Goal: Find specific page/section: Find specific page/section

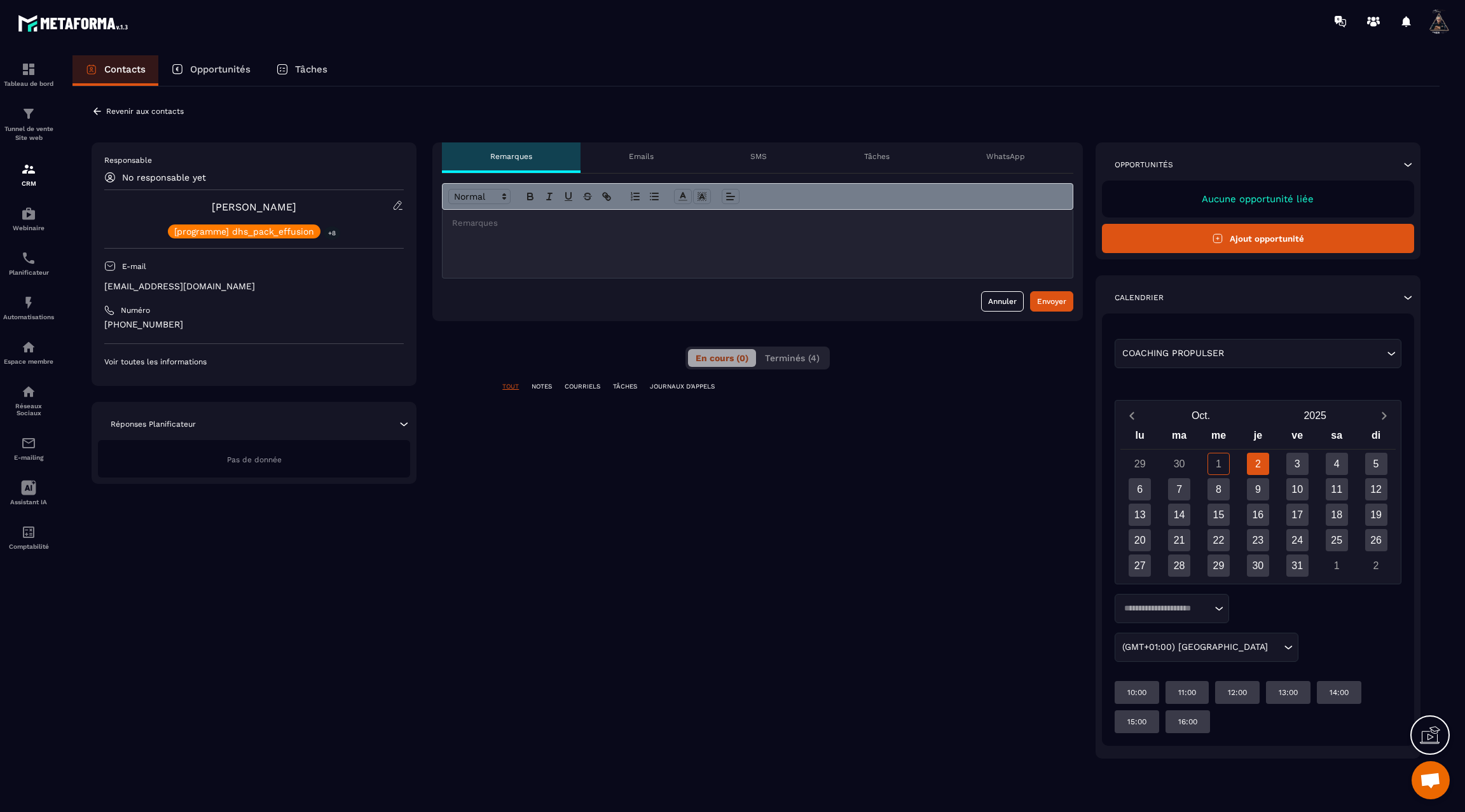
click at [546, 385] on p "NOTES" at bounding box center [541, 387] width 20 height 9
click at [1008, 155] on p "WhatsApp" at bounding box center [1006, 156] width 38 height 10
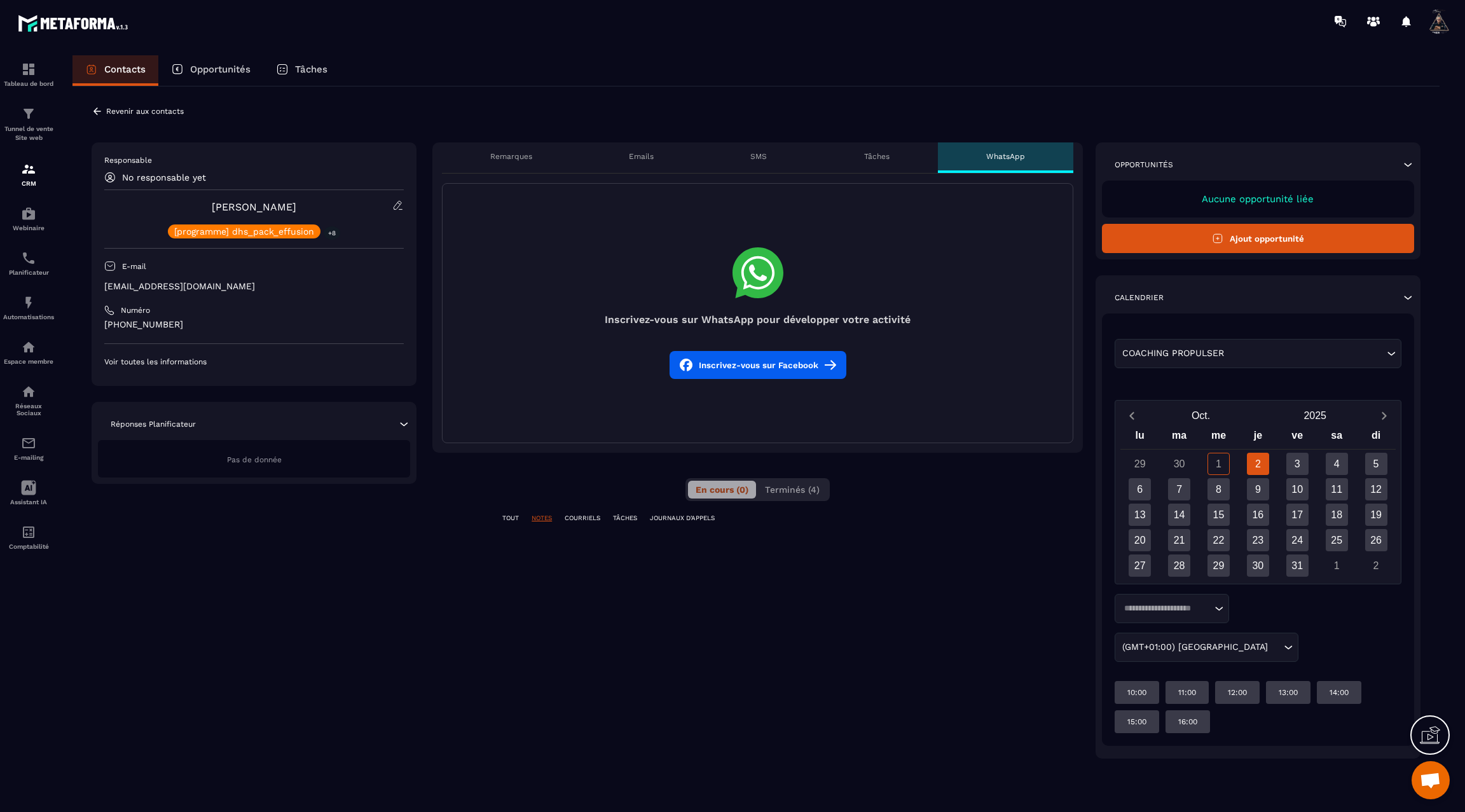
click at [881, 160] on p "Tâches" at bounding box center [877, 156] width 26 height 10
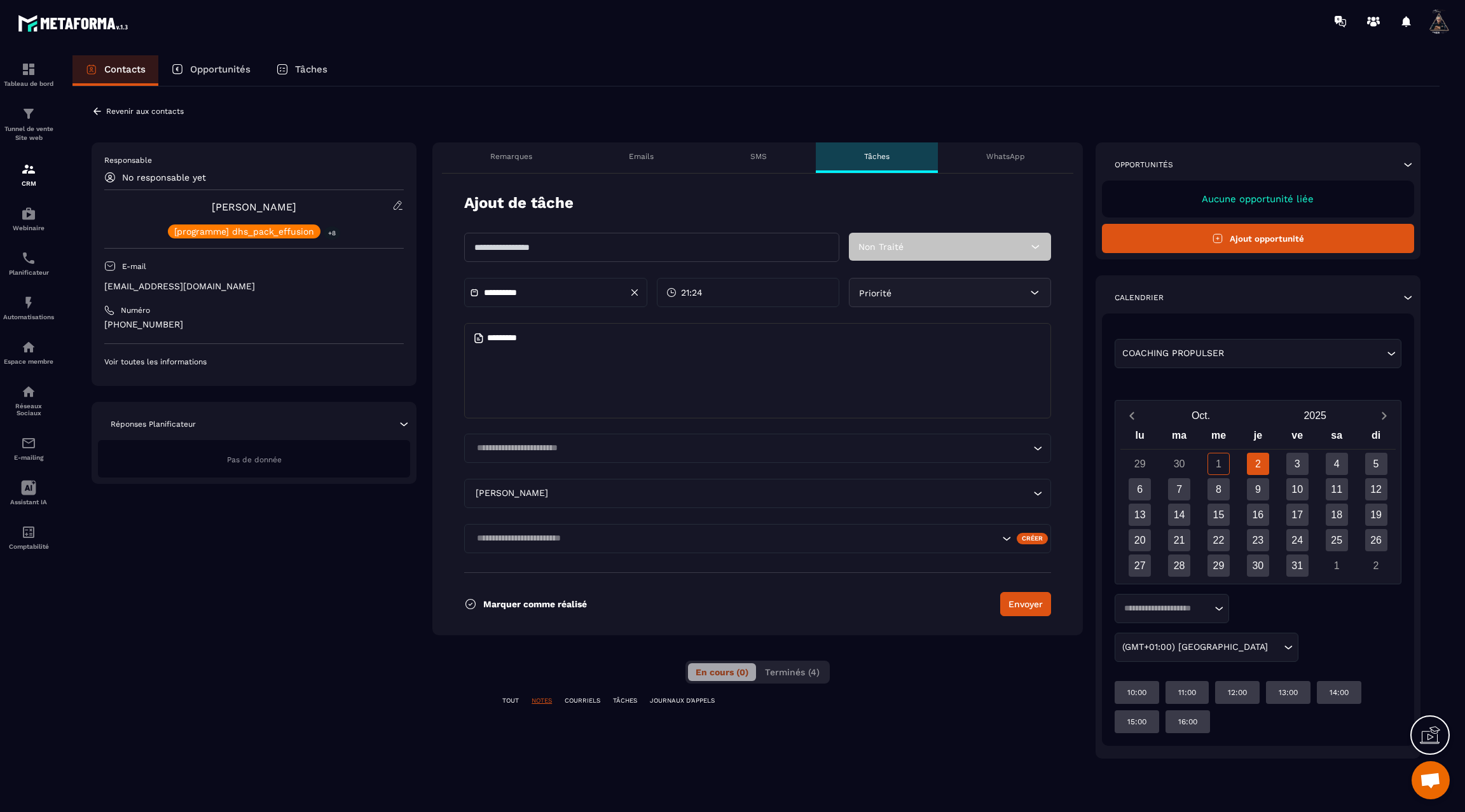
click at [757, 162] on div "SMS" at bounding box center [759, 157] width 113 height 30
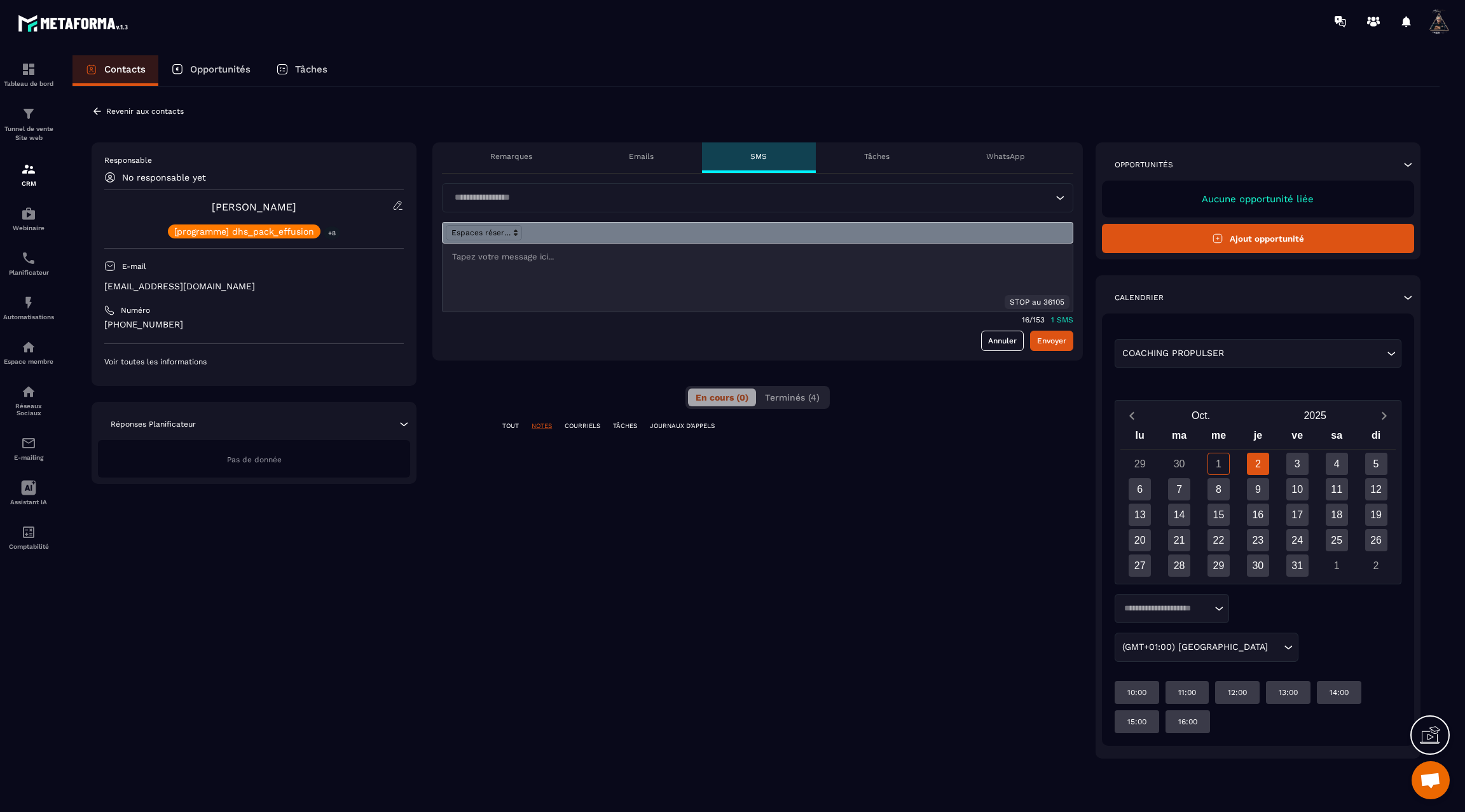
click at [638, 162] on div "Emails" at bounding box center [641, 157] width 122 height 30
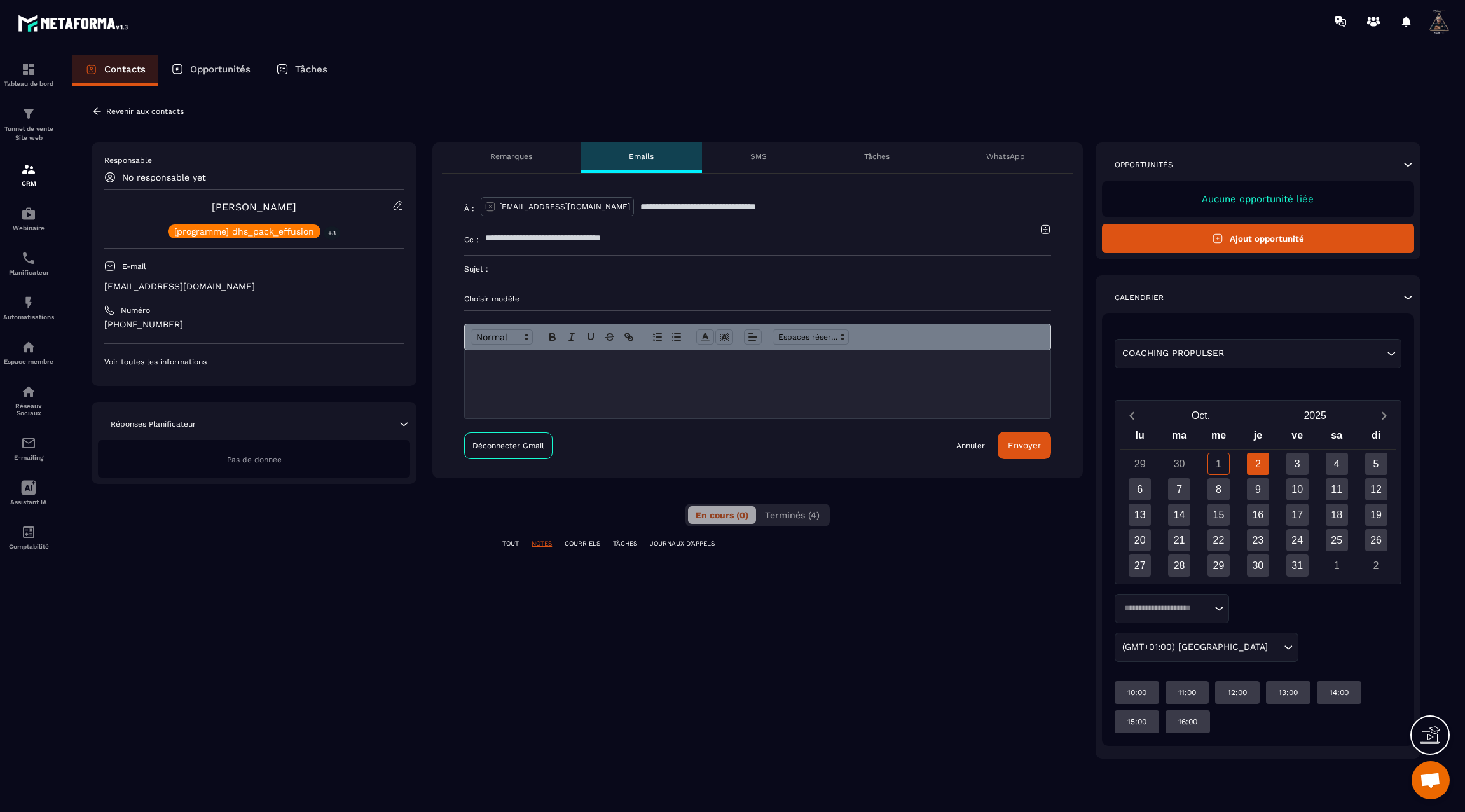
click at [513, 159] on p "Remarques" at bounding box center [511, 156] width 42 height 10
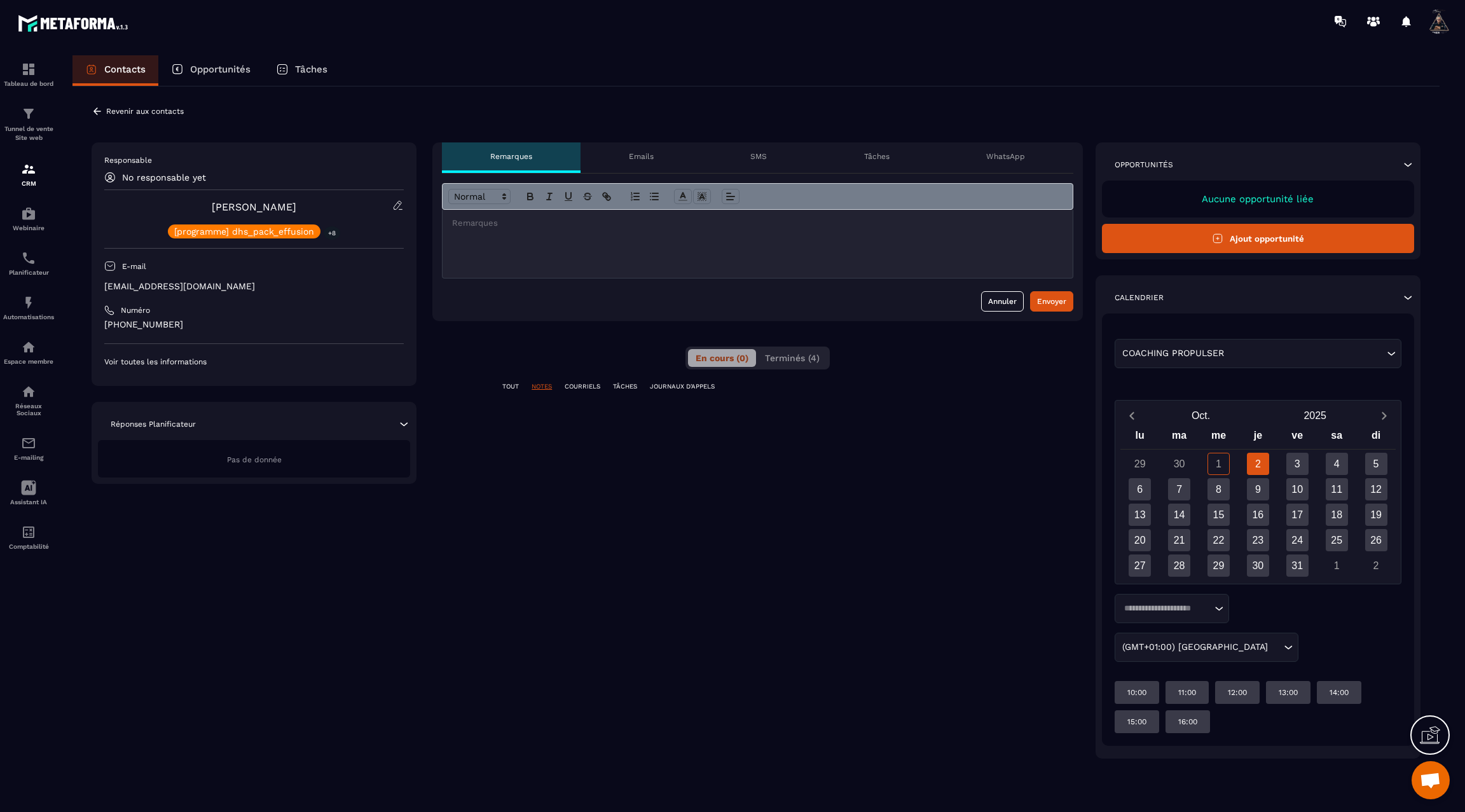
click at [164, 363] on p "Voir toutes les informations" at bounding box center [254, 361] width 300 height 10
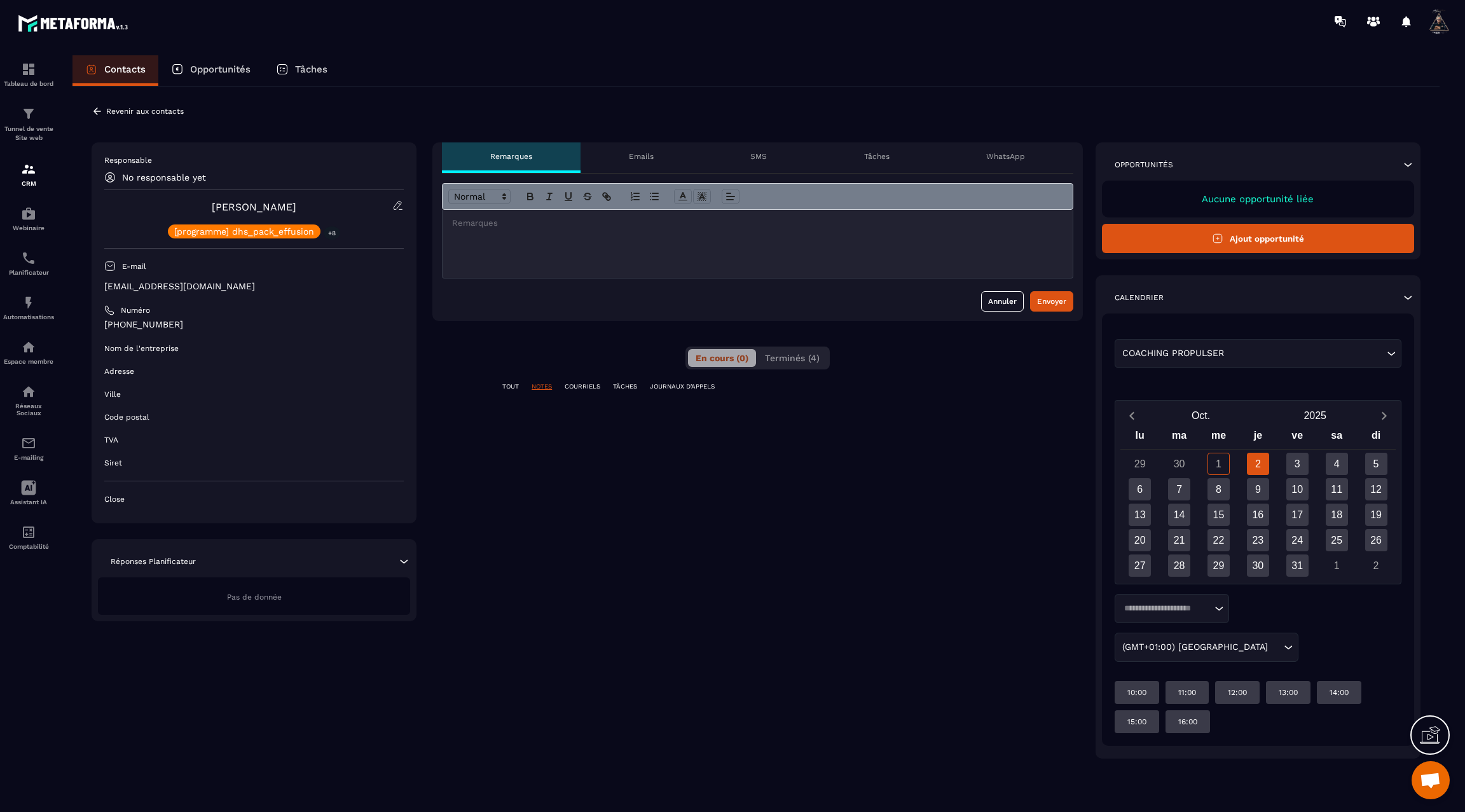
click at [399, 209] on icon at bounding box center [398, 205] width 12 height 12
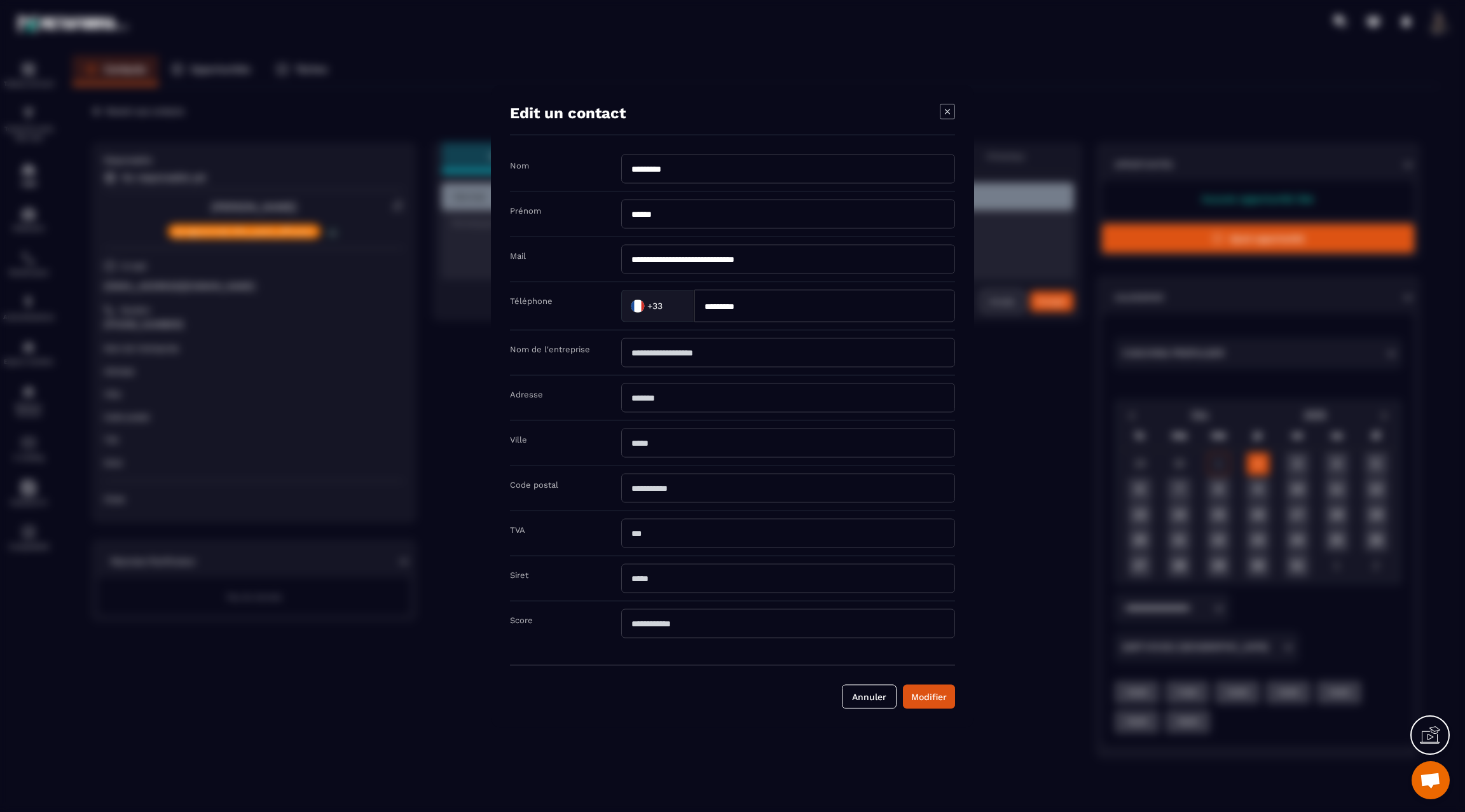
click at [718, 394] on input "Modal window" at bounding box center [788, 398] width 334 height 29
click at [947, 112] on icon "Modal window" at bounding box center [947, 111] width 16 height 16
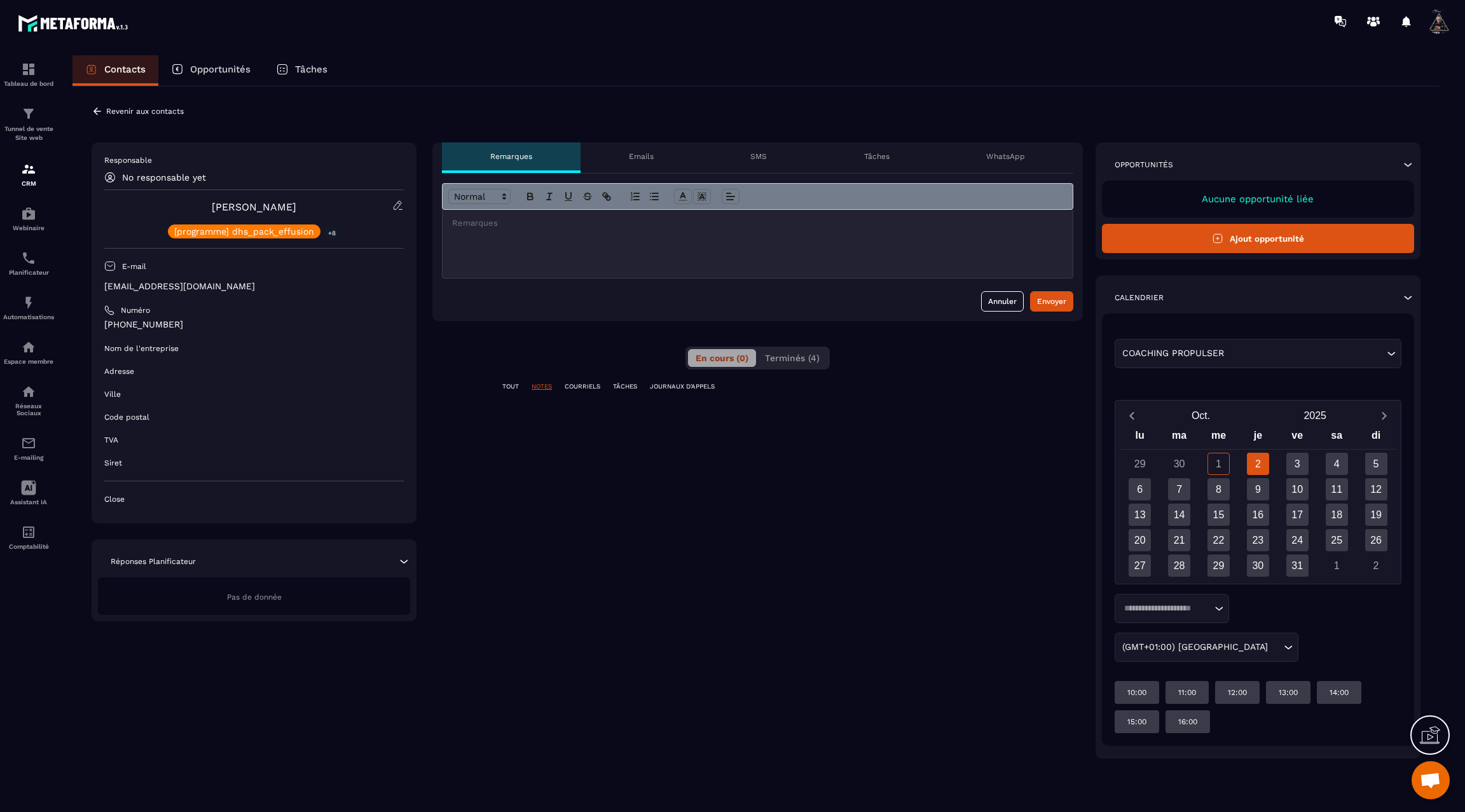
click at [97, 113] on icon at bounding box center [97, 111] width 12 height 12
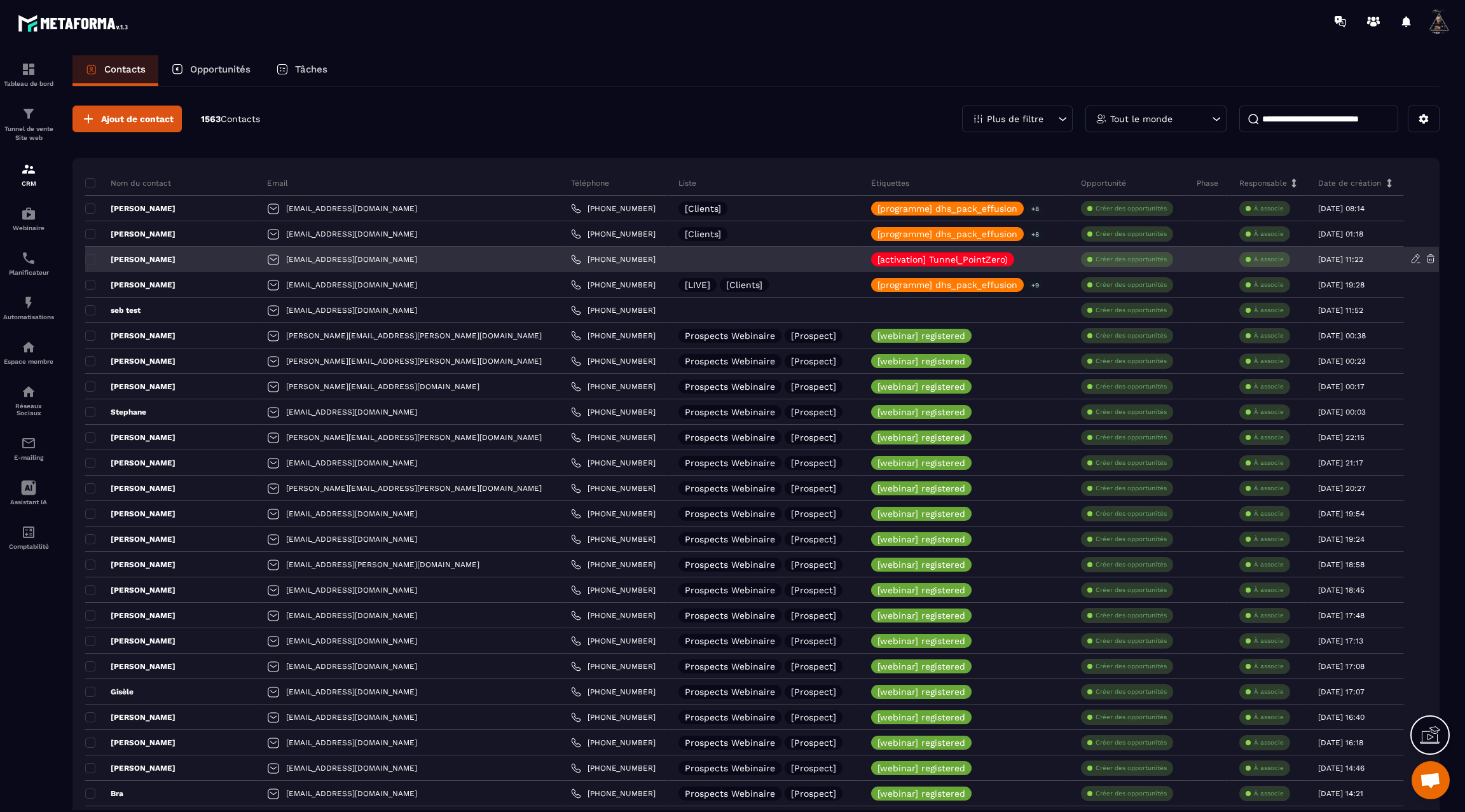
click at [155, 260] on p "[PERSON_NAME]" at bounding box center [130, 259] width 91 height 10
